Goal: Information Seeking & Learning: Find specific fact

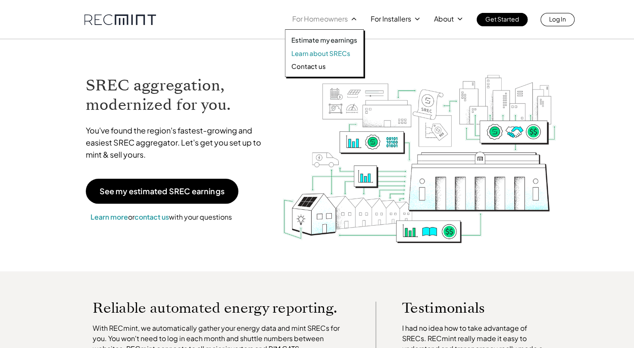
click at [306, 52] on p "Learn about SRECs" at bounding box center [320, 53] width 59 height 9
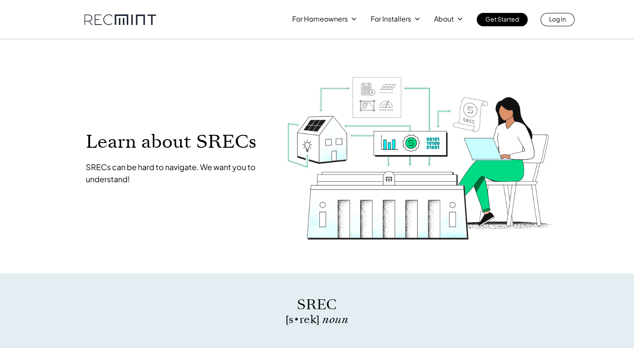
click at [401, 20] on p "For Installers" at bounding box center [390, 19] width 40 height 12
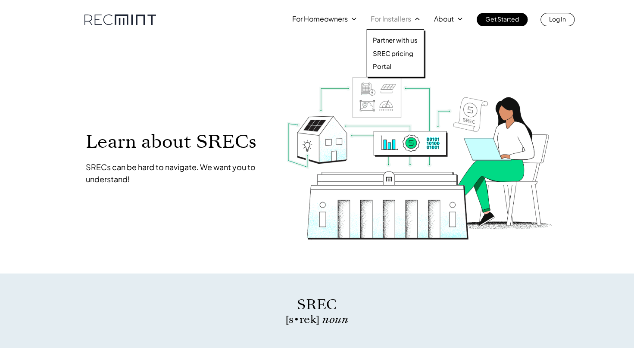
click at [389, 54] on p "SREC pricing" at bounding box center [393, 53] width 40 height 9
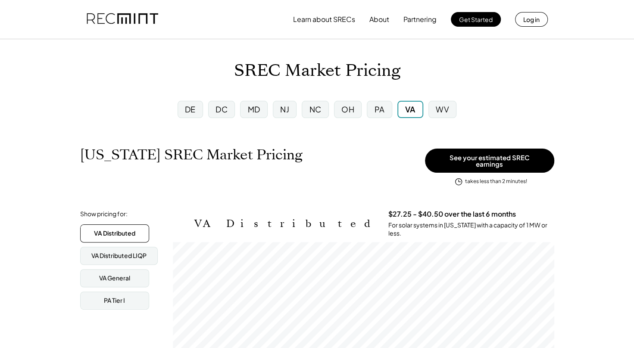
scroll to position [142, 381]
click at [255, 111] on div "MD" at bounding box center [254, 109] width 12 height 11
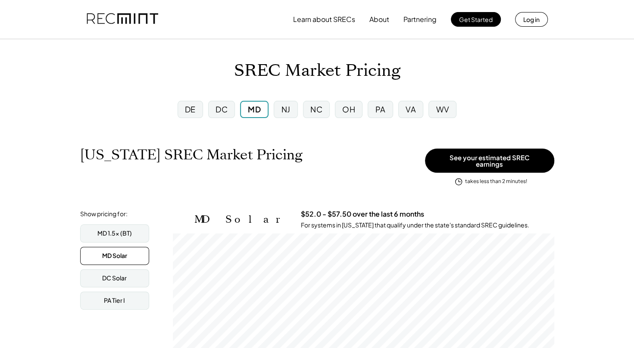
scroll to position [142, 381]
click at [107, 274] on div "DC Solar" at bounding box center [114, 278] width 25 height 9
